Goal: Information Seeking & Learning: Get advice/opinions

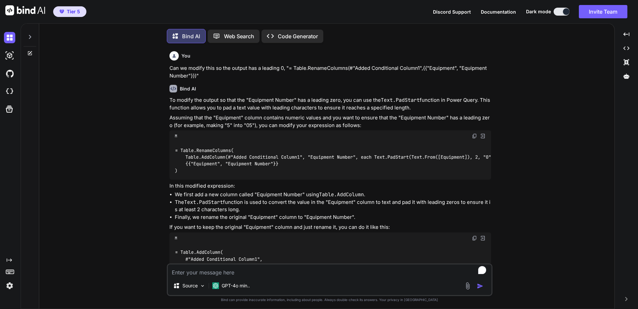
scroll to position [3, 0]
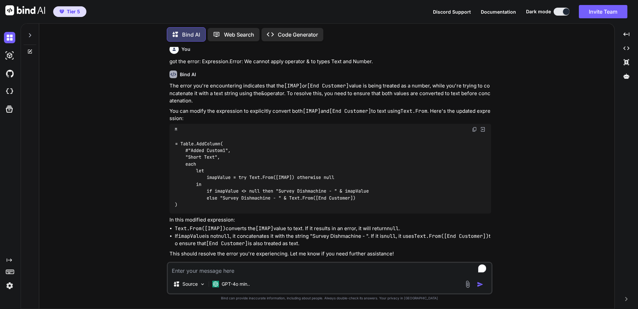
type textarea "x"
click at [239, 270] on textarea "To enrich screen reader interactions, please activate Accessibility in Grammarl…" at bounding box center [330, 268] width 324 height 12
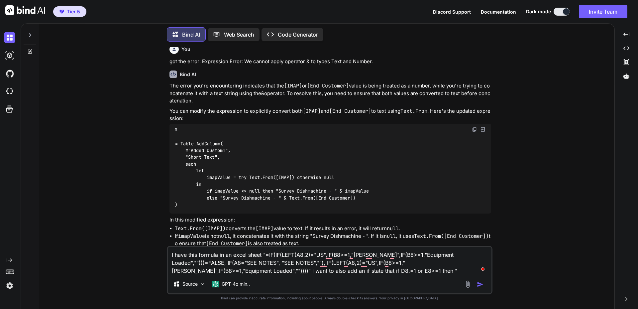
type textarea "I have this formula in an excel sheet "=IF(IF(LEFT(A8,2)="US",IF(B8>=1,"[PERSON…"
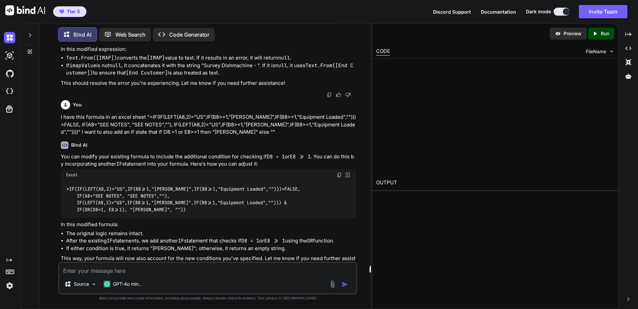
scroll to position [1083, 0]
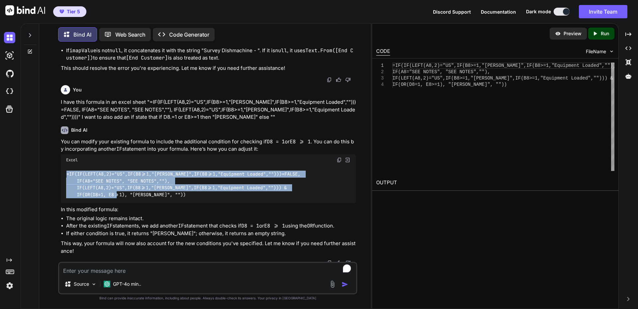
drag, startPoint x: 180, startPoint y: 199, endPoint x: 66, endPoint y: 181, distance: 115.7
click at [66, 181] on div "=IF(IF(LEFT(A8,2)="US",IF(B8>=1,"[PERSON_NAME]",IF(B8>=1,"Equipment Loaded","")…" at bounding box center [208, 184] width 295 height 38
copy code "=IF(IF(LEFT(A8,2)="US",IF(B8>=1,"[PERSON_NAME]",IF(B8>=1,"Equipment Loaded","")…"
click at [136, 269] on textarea "To enrich screen reader interactions, please activate Accessibility in Grammarl…" at bounding box center [207, 268] width 297 height 12
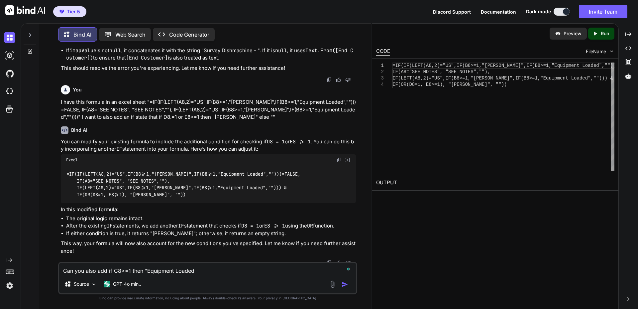
type textarea "Can you also add if C8>=1 then "Equipment Loaded""
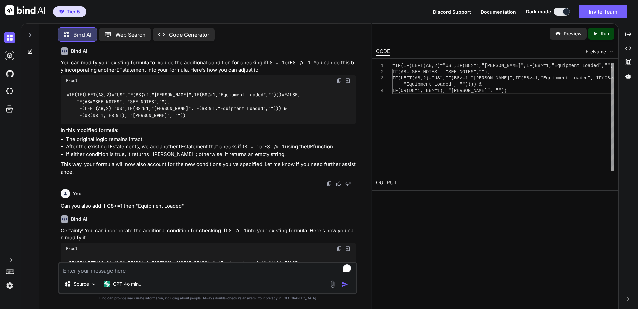
scroll to position [1264, 0]
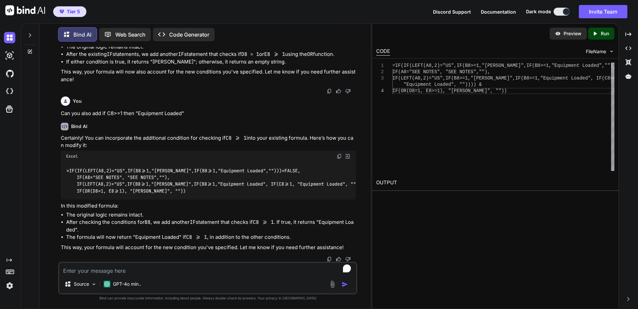
click at [193, 184] on div "=IF(IF(LEFT(A8,2)="US",IF(B8>=1,"[PERSON_NAME]",IF(B8>=1,"Equipment Loaded","")…" at bounding box center [208, 181] width 295 height 38
click at [139, 271] on textarea "To enrich screen reader interactions, please activate Accessibility in Grammarl…" at bounding box center [207, 268] width 297 height 12
click at [279, 271] on textarea "Let's rewrite the whole thing. If A8="SEE NOTES" then "SEE NOTES", If B8>=1 the…" at bounding box center [207, 268] width 297 height 12
click at [277, 271] on textarea "Let's rewrite the whole thing. If A8="SEE NOTES" then "SEE NOTES", If B8>=1 the…" at bounding box center [207, 268] width 297 height 12
click at [277, 270] on textarea "Let's rewrite the whole thing. If A8="SEE NOTES" then "SEE NOTES", If B8>=1 the…" at bounding box center [207, 268] width 297 height 12
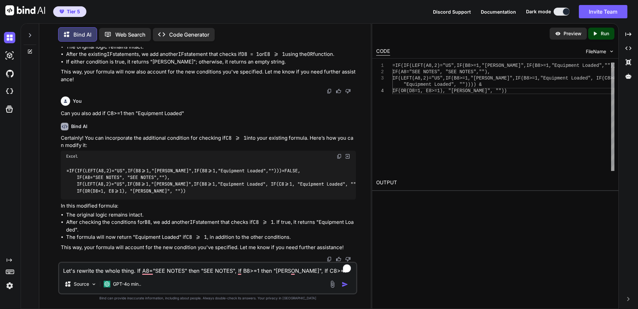
click at [327, 270] on textarea "Let's rewrite the whole thing. If A8="SEE NOTES" then "SEE NOTES", If B8>=1 the…" at bounding box center [207, 268] width 297 height 12
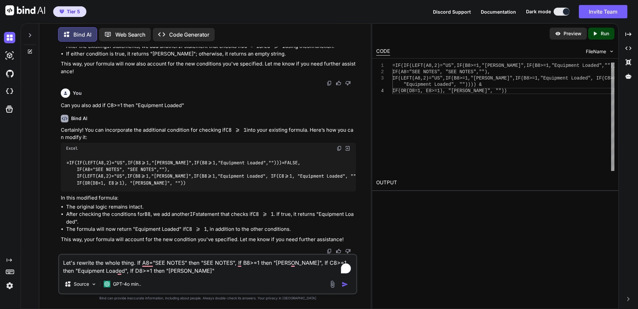
click at [313, 262] on textarea "Let's rewrite the whole thing. If A8="SEE NOTES" then "SEE NOTES", If B8>=1 the…" at bounding box center [207, 264] width 297 height 20
click at [177, 270] on textarea "Let's rewrite the whole thing. If A8="SEE NOTES" then "SEE NOTES", If B8>=1 the…" at bounding box center [207, 264] width 297 height 20
type textarea "Let's rewrite the whole thing. If A8="SEE NOTES" then "SEE NOTES", If B8>=1 the…"
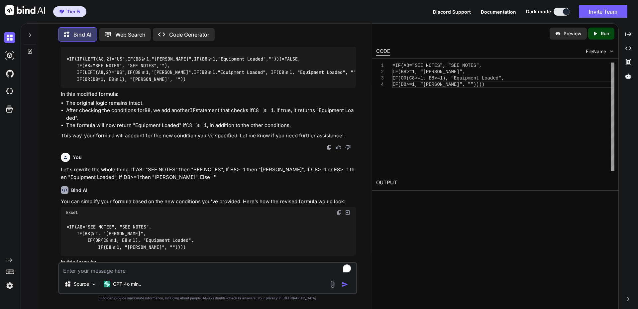
scroll to position [1455, 0]
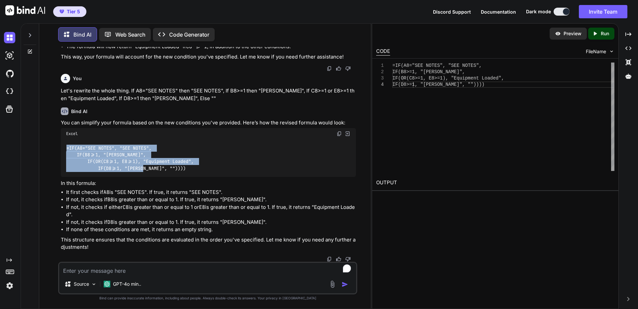
drag, startPoint x: 67, startPoint y: 148, endPoint x: 194, endPoint y: 168, distance: 128.4
click at [194, 168] on div "=IF(A8="SEE NOTES", "SEE NOTES", IF(B8>=1, "[PERSON_NAME]", IF(OR(C8>=1, E8>=1)…" at bounding box center [208, 158] width 295 height 38
copy code "=IF(A8="SEE NOTES", "SEE NOTES", IF(B8>=1, "[PERSON_NAME]", IF(OR(C8>=1, E8>=1)…"
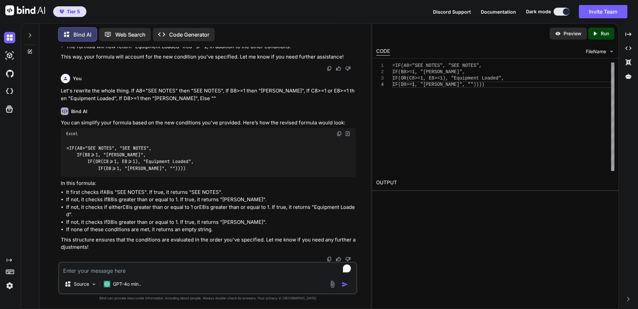
click at [124, 271] on textarea "To enrich screen reader interactions, please activate Accessibility in Grammarl…" at bounding box center [207, 268] width 297 height 12
type textarea "Everything except A8 needs to check if Left(A8, 2) ="US""
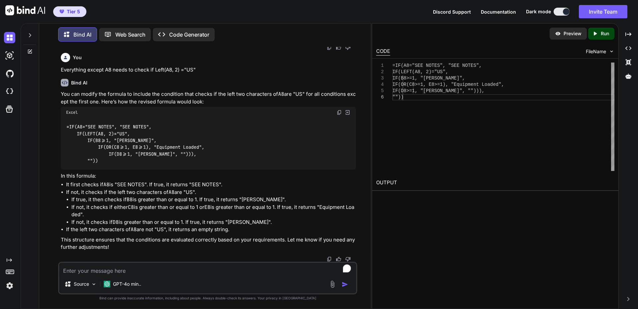
scroll to position [1666, 0]
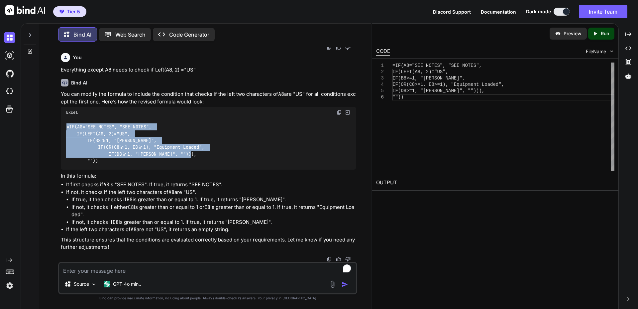
drag, startPoint x: 66, startPoint y: 127, endPoint x: 108, endPoint y: 167, distance: 57.6
click at [108, 167] on div "=IF(A8="SEE NOTES", "SEE NOTES", IF(LEFT(A8, 2)="US", IF(B8>=1, "[PERSON_NAME]"…" at bounding box center [208, 143] width 295 height 51
copy code "=IF(A8="SEE NOTES", "SEE NOTES", IF(LEFT(A8, 2)="US", IF(B8>=1, "[PERSON_NAME]"…"
